Goal: Information Seeking & Learning: Learn about a topic

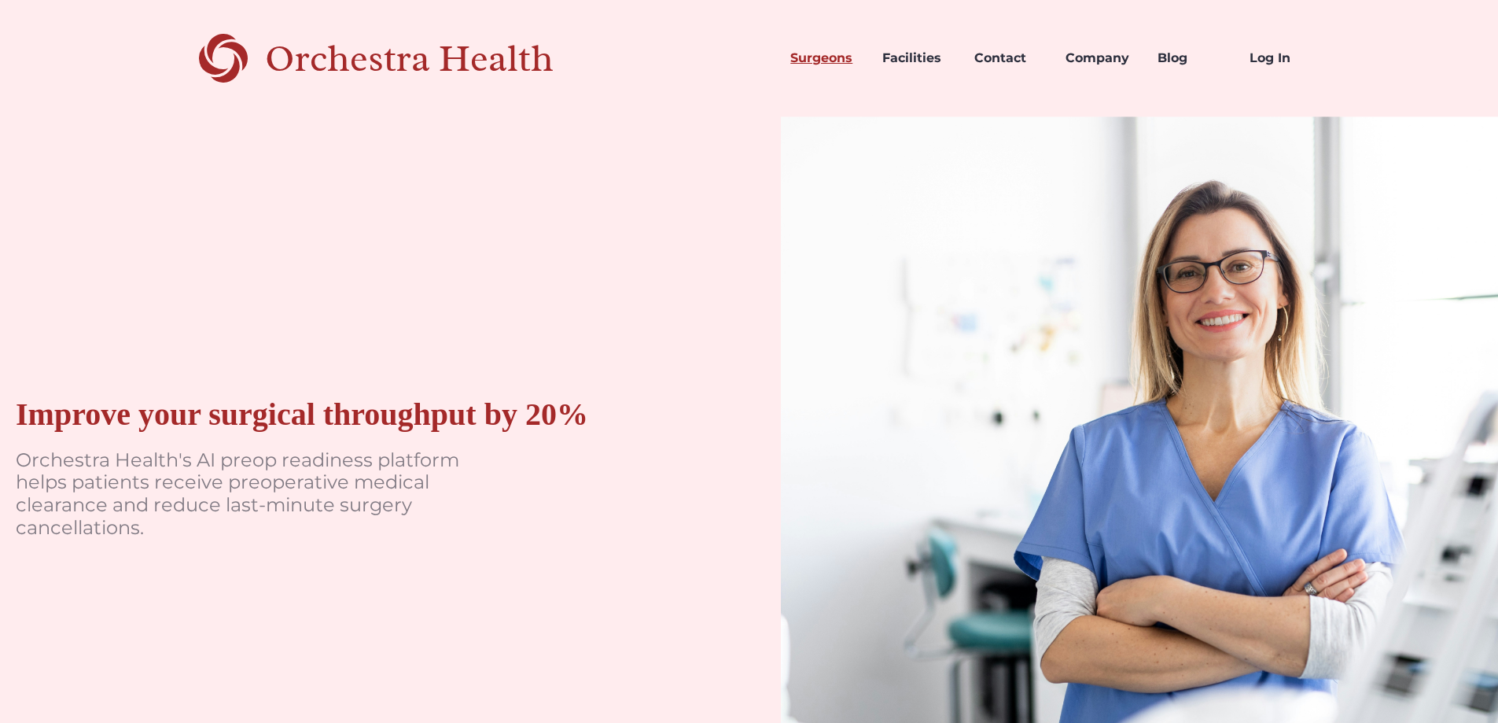
click at [809, 61] on link "Surgeons" at bounding box center [824, 57] width 92 height 53
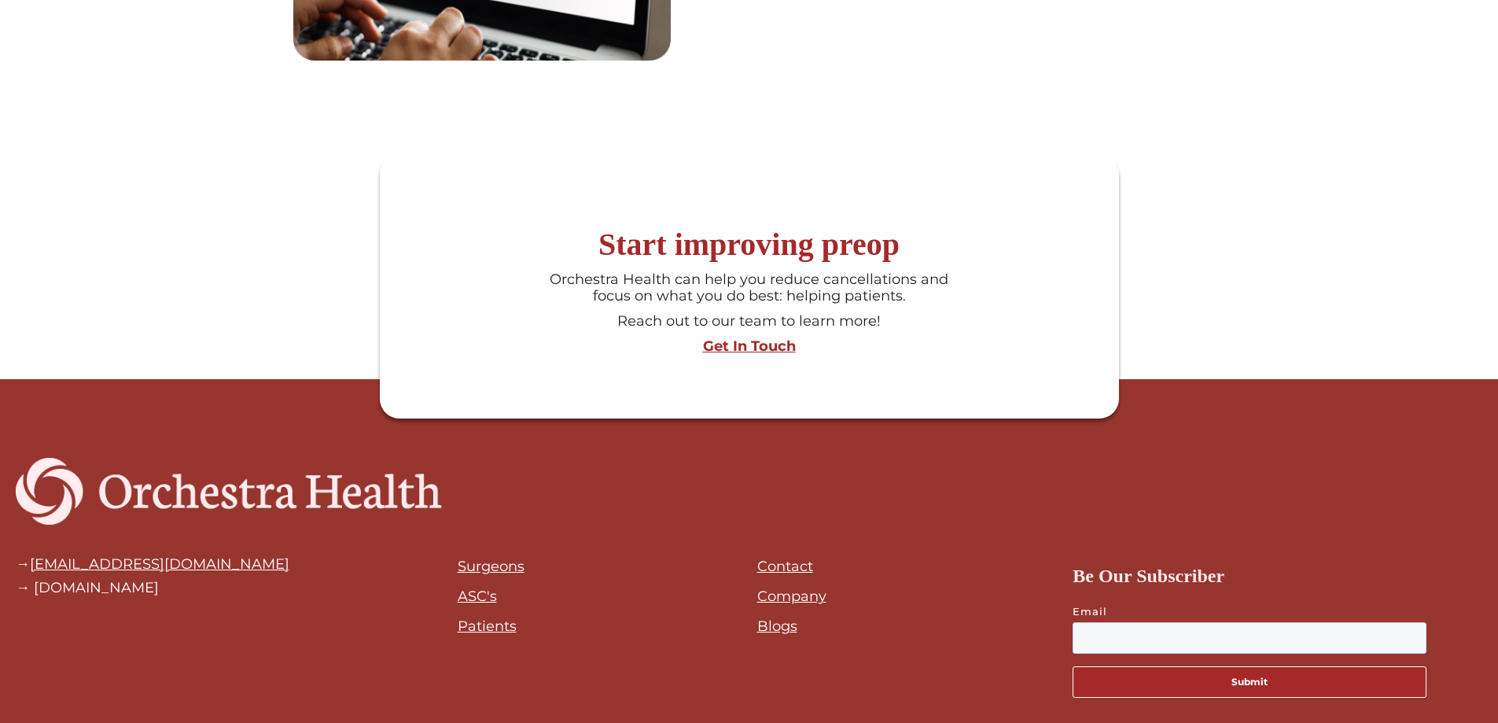
scroll to position [1647, 0]
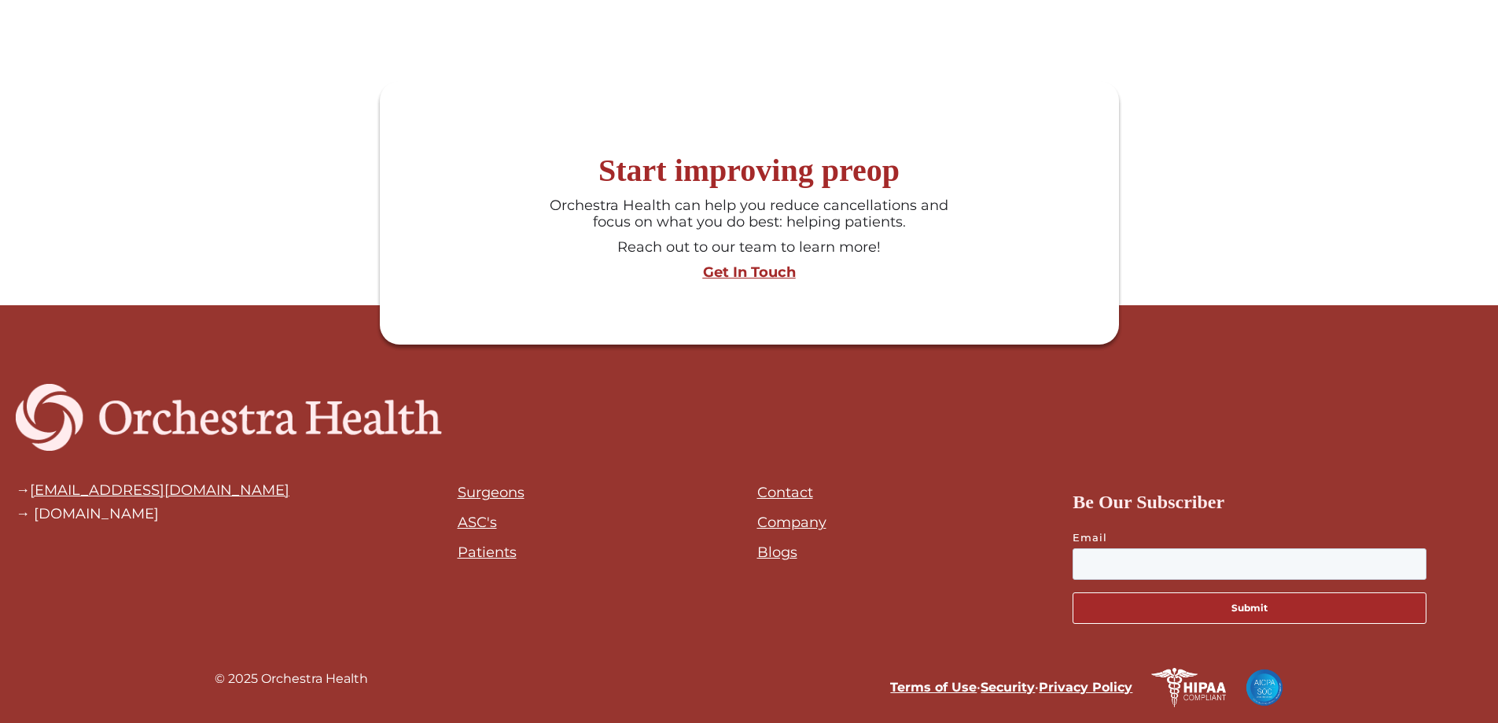
click at [309, 674] on div "© 2025 Orchestra Health" at bounding box center [291, 687] width 153 height 39
click at [310, 674] on div "© 2025 Orchestra Health" at bounding box center [291, 687] width 153 height 39
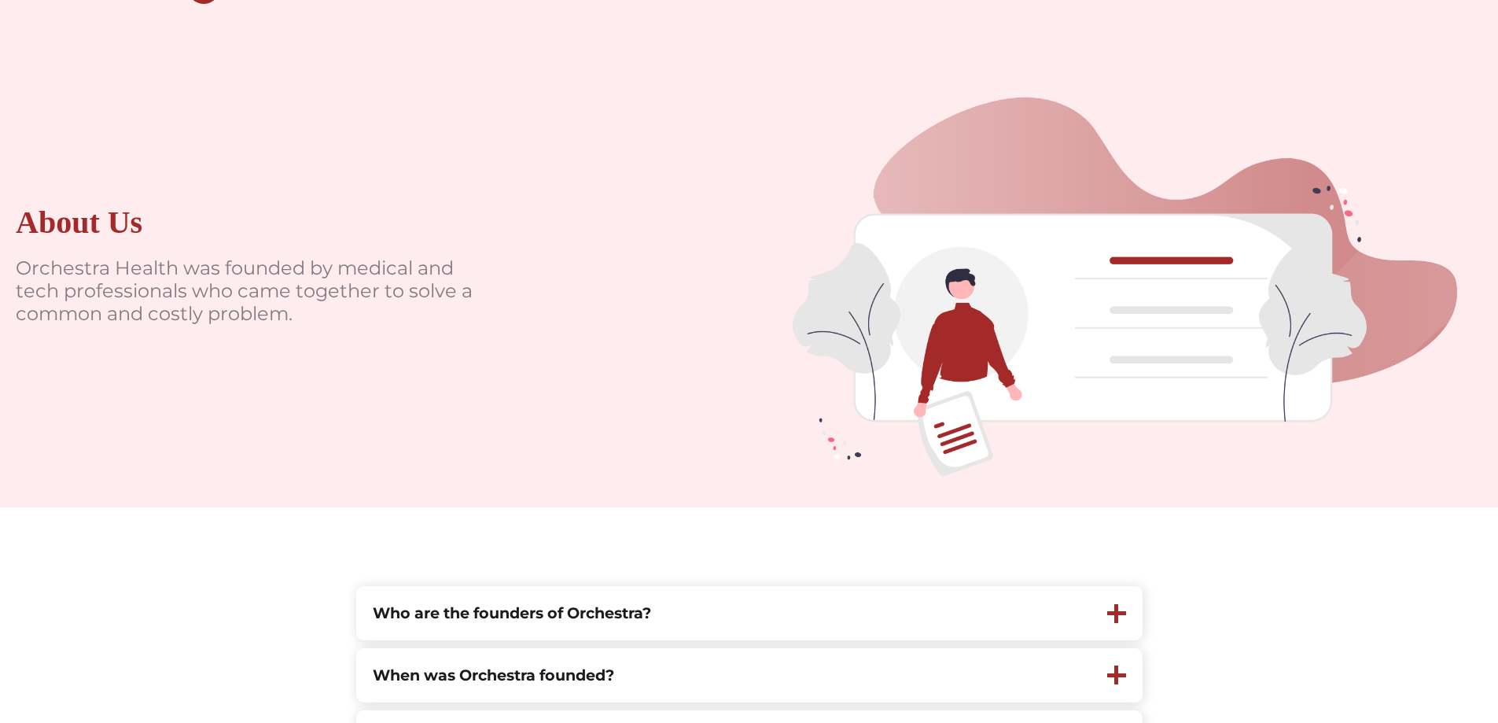
scroll to position [236, 0]
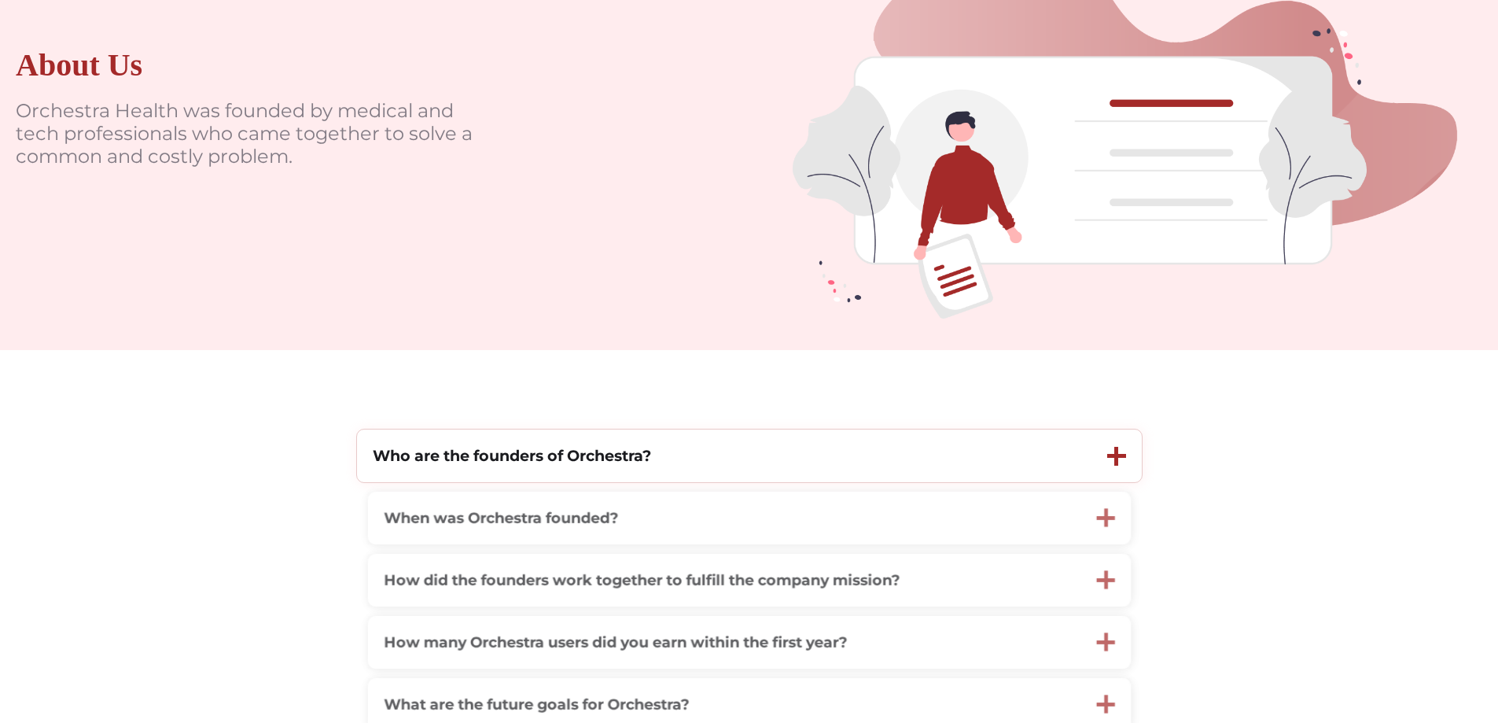
click at [977, 476] on div "Who are the founders of Orchestra?" at bounding box center [724, 455] width 735 height 53
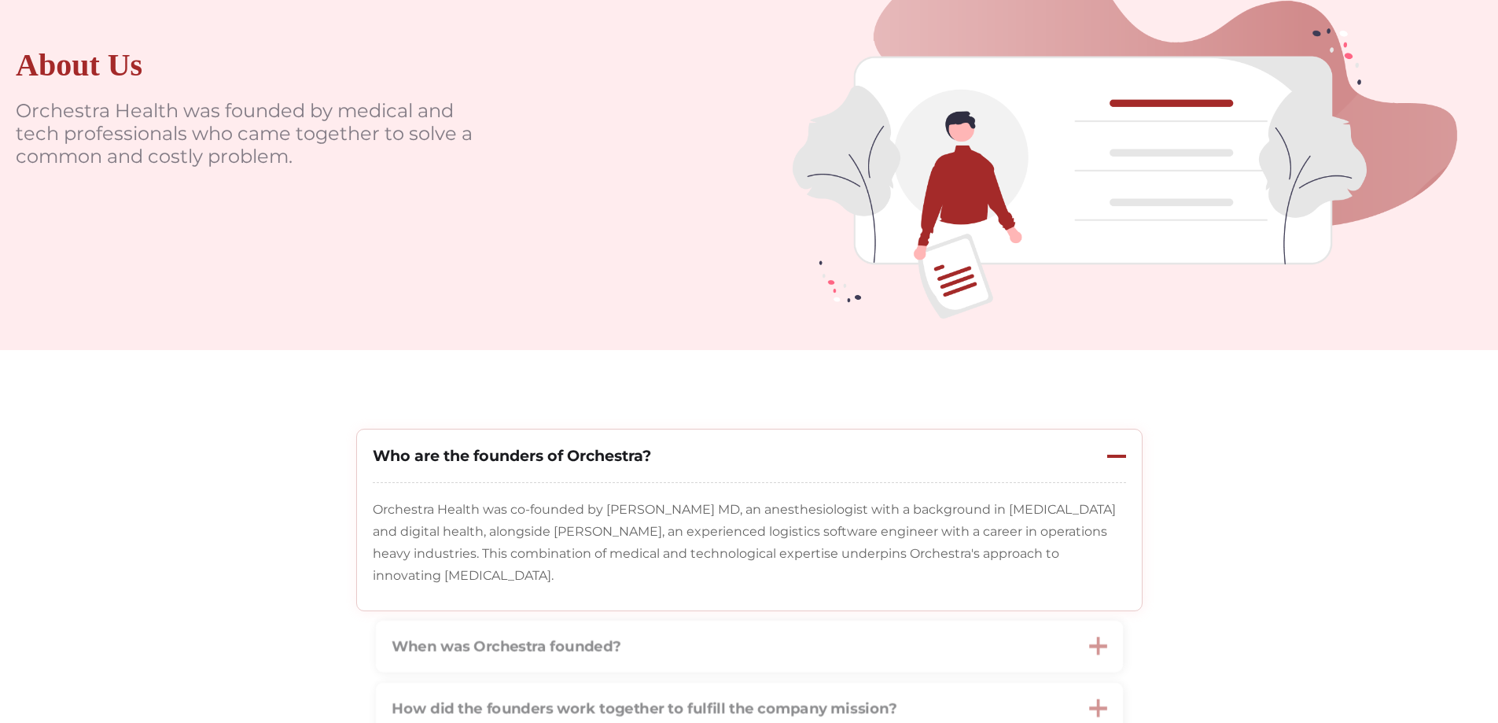
scroll to position [393, 0]
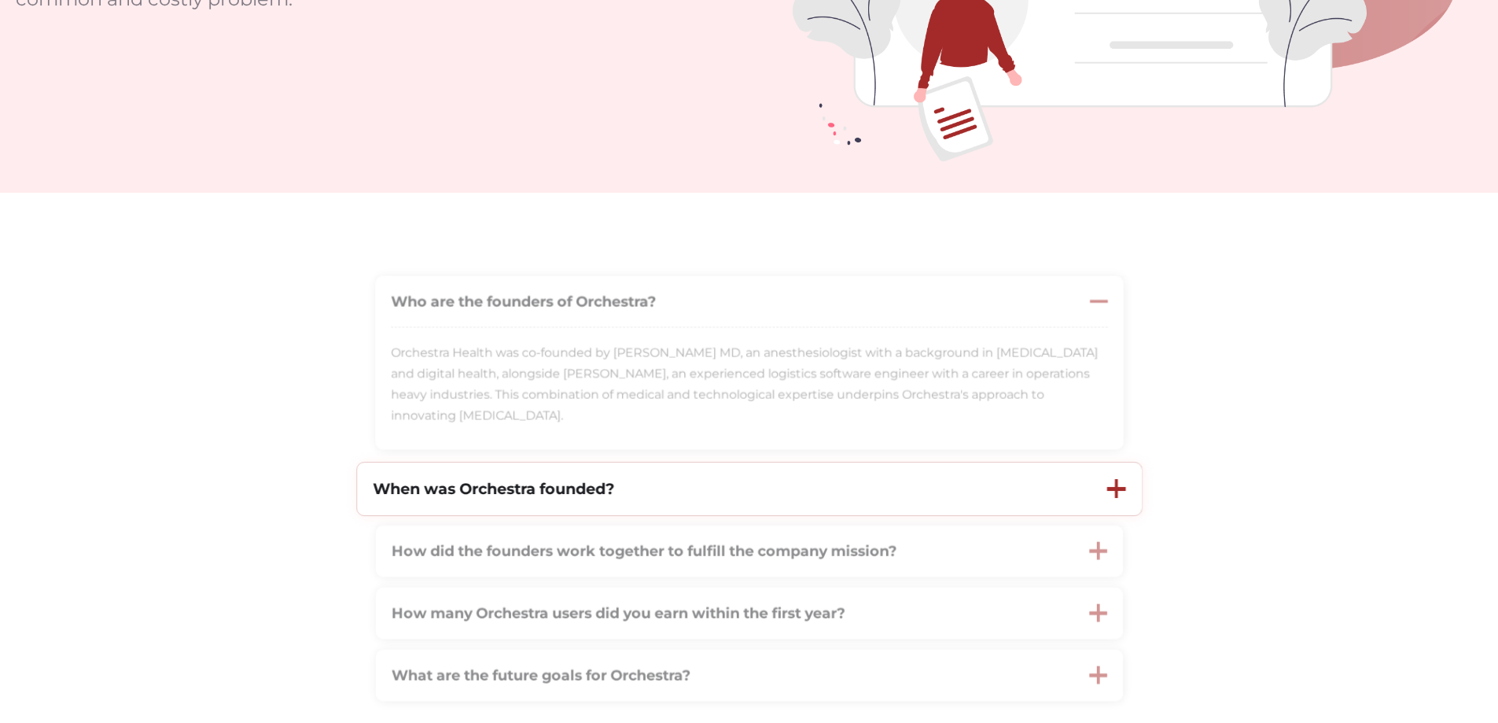
click at [1025, 510] on div "When was Orchestra founded?" at bounding box center [724, 488] width 735 height 53
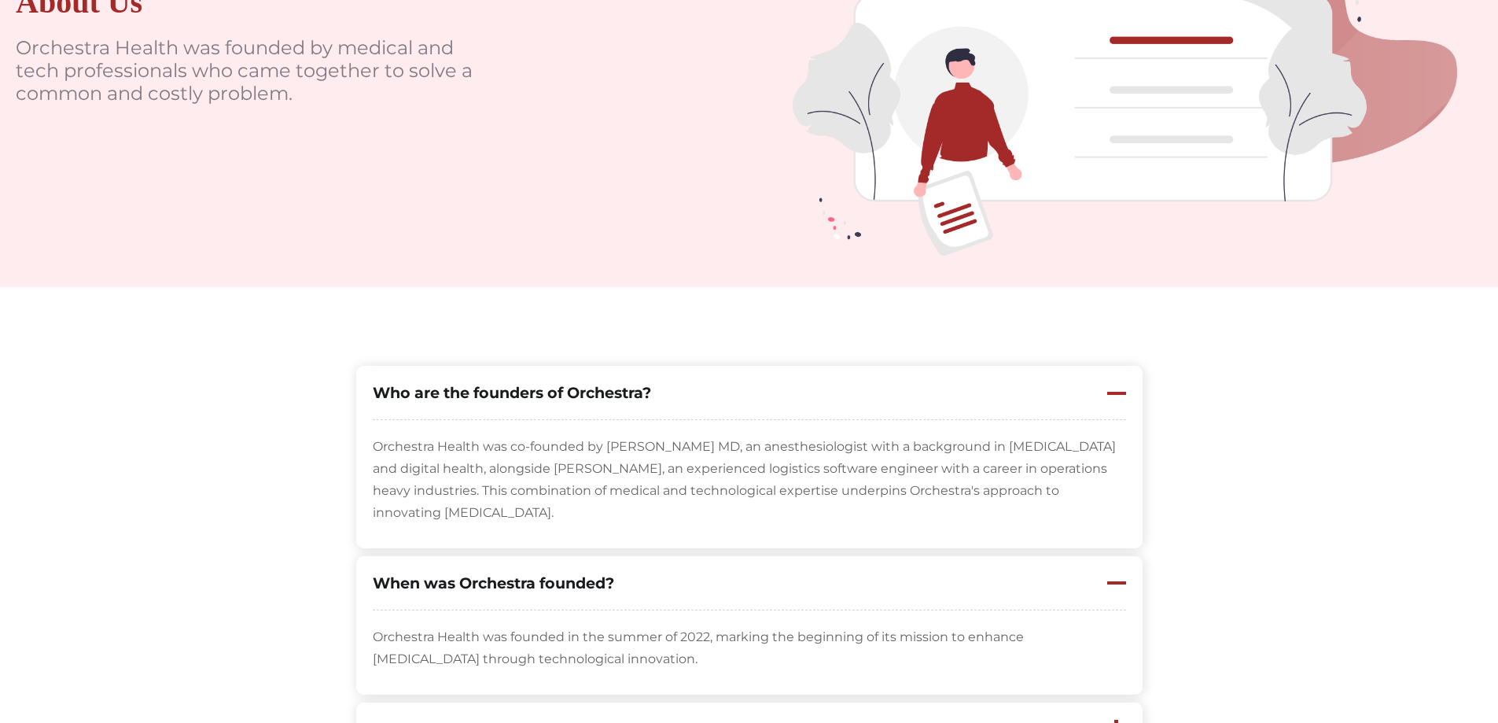
scroll to position [0, 0]
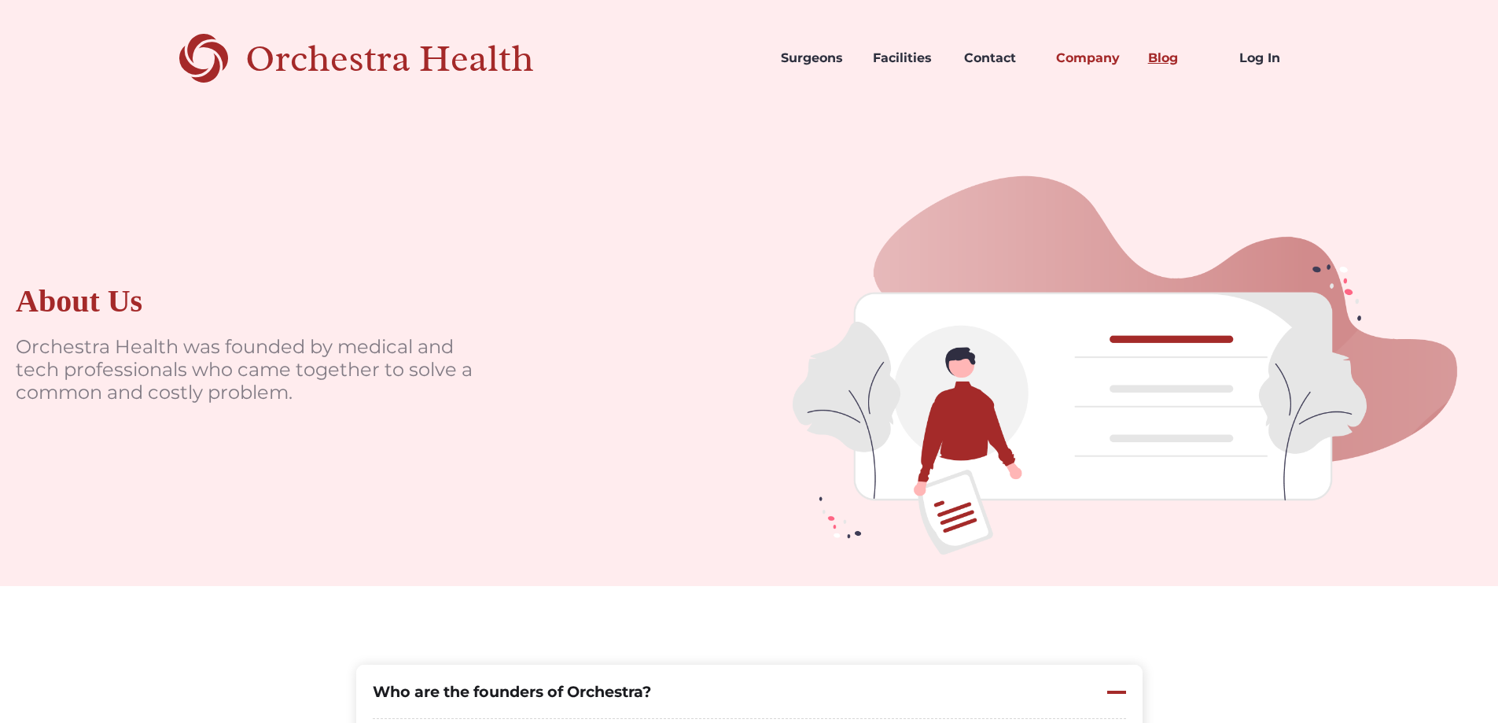
click at [1155, 53] on link "Blog" at bounding box center [1182, 57] width 92 height 53
